Goal: Check status

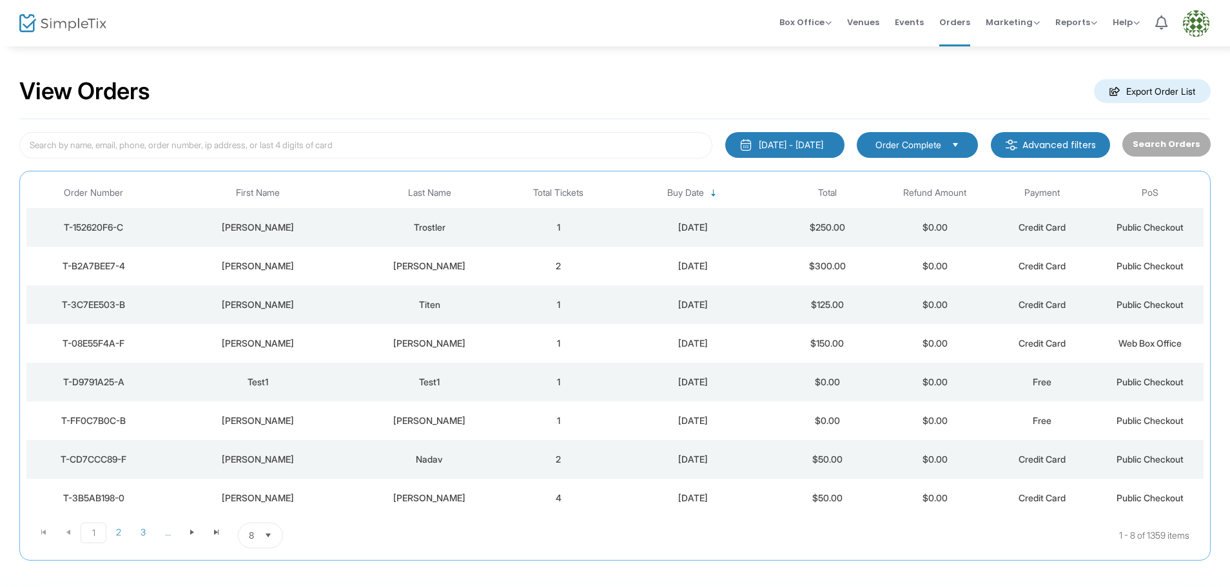
click at [927, 144] on span "Order Complete" at bounding box center [908, 145] width 66 height 13
click at [929, 166] on span "Order Complete" at bounding box center [909, 171] width 75 height 13
click at [268, 533] on span "Select" at bounding box center [268, 535] width 21 height 21
click at [259, 454] on span "25" at bounding box center [254, 457] width 11 height 13
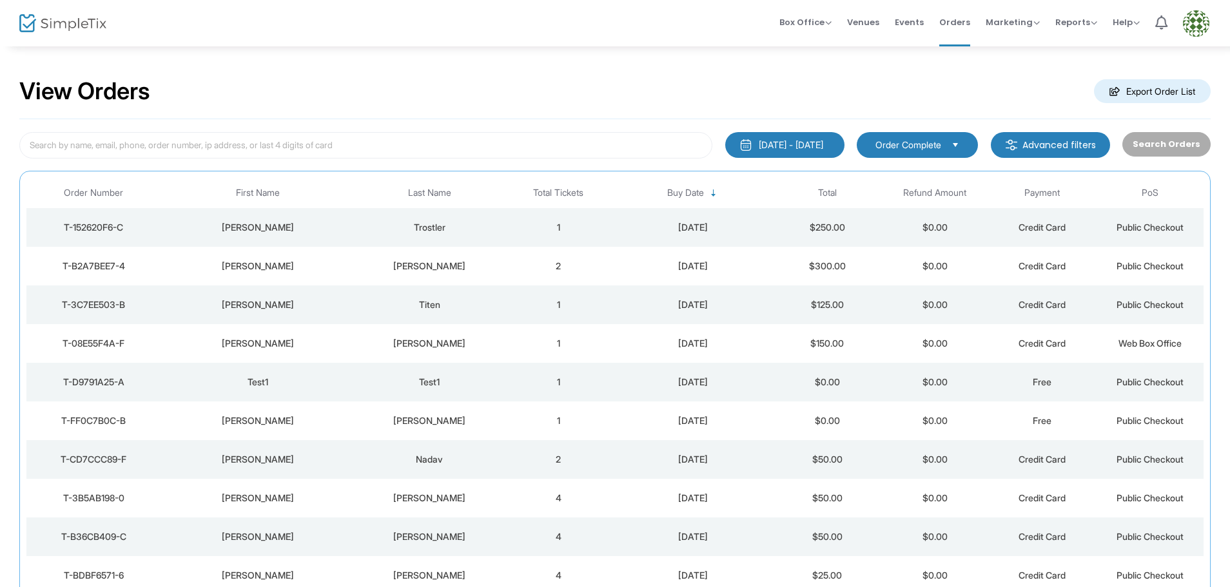
click at [1174, 143] on div "Search Orders" at bounding box center [1165, 145] width 101 height 26
click at [262, 147] on input at bounding box center [365, 145] width 693 height 26
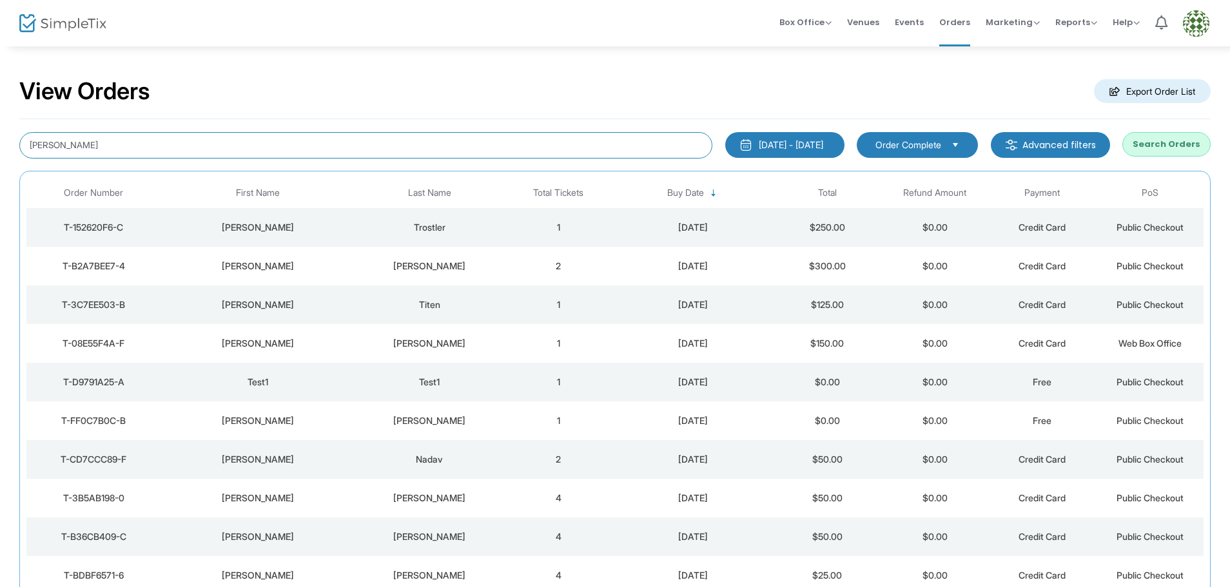
type input "watnick"
